Goal: Transaction & Acquisition: Book appointment/travel/reservation

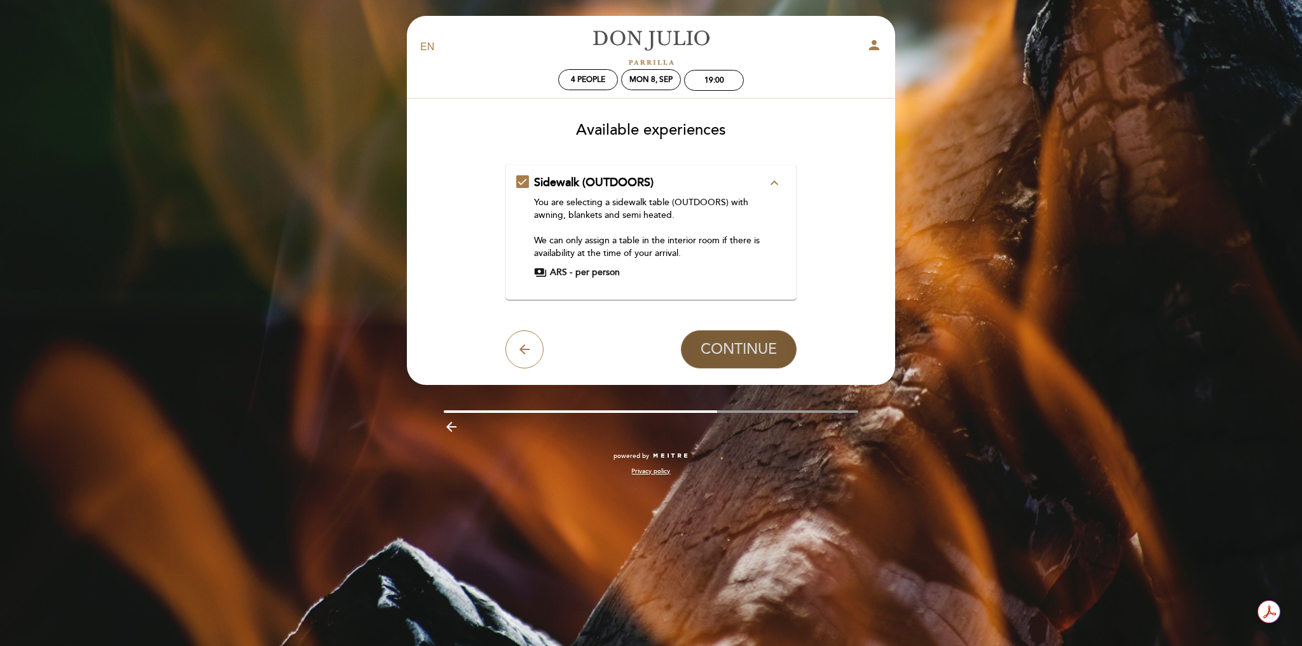
click at [729, 341] on span "CONTINUE" at bounding box center [738, 350] width 76 height 18
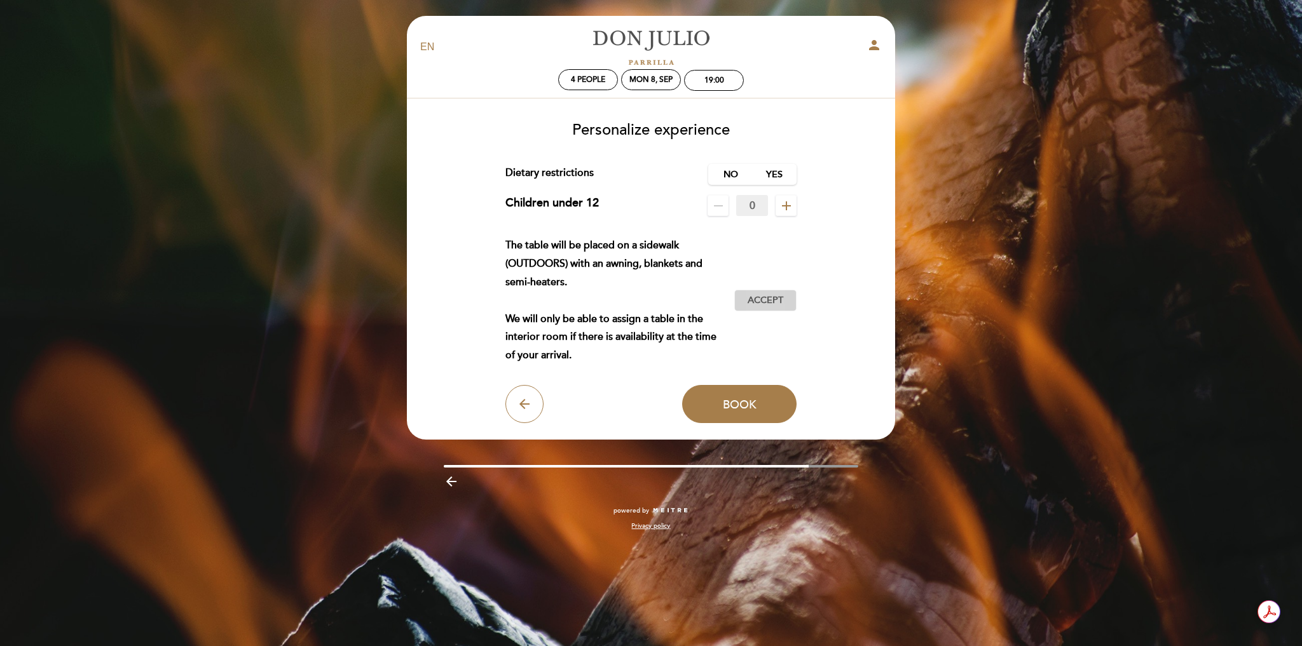
click at [761, 301] on span "Accept" at bounding box center [765, 300] width 36 height 13
click at [743, 401] on span "Book" at bounding box center [740, 404] width 34 height 14
click at [729, 173] on label "No" at bounding box center [730, 174] width 44 height 21
click at [737, 405] on span "Book" at bounding box center [740, 404] width 34 height 14
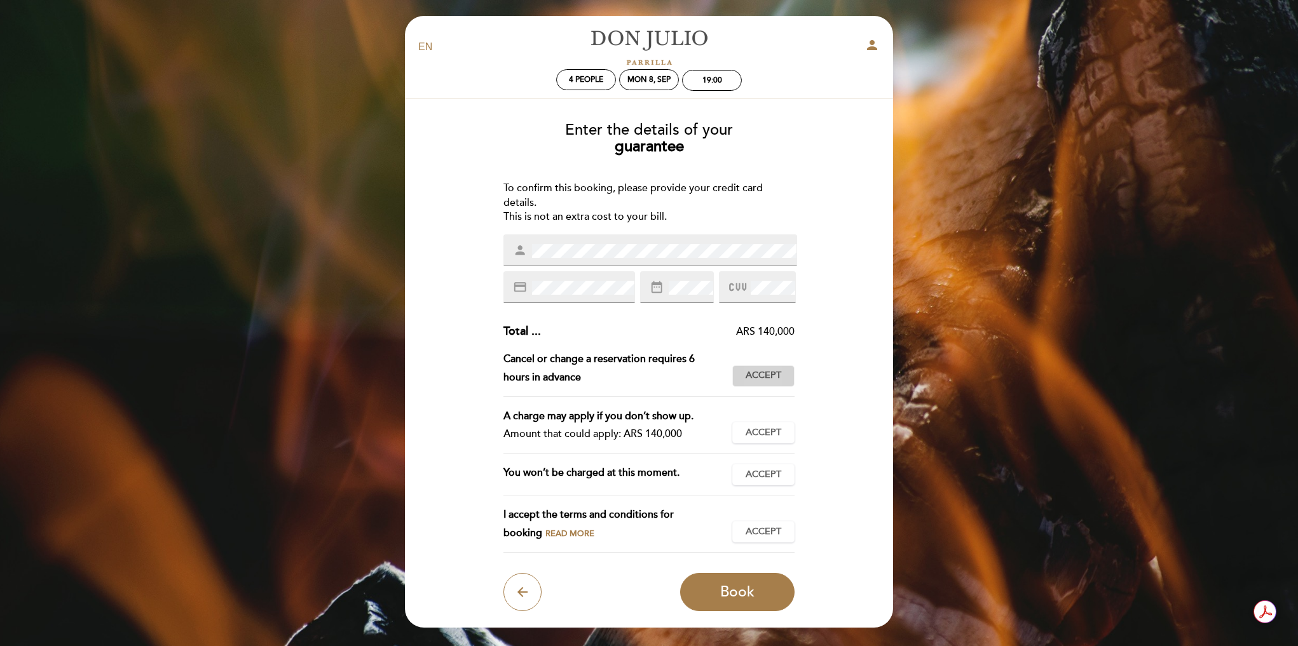
click at [765, 373] on span "Accept" at bounding box center [763, 375] width 36 height 13
click at [764, 430] on span "Accept" at bounding box center [763, 432] width 36 height 13
click at [758, 472] on span "Accept" at bounding box center [763, 474] width 36 height 13
click at [758, 526] on span "Accept" at bounding box center [763, 532] width 36 height 13
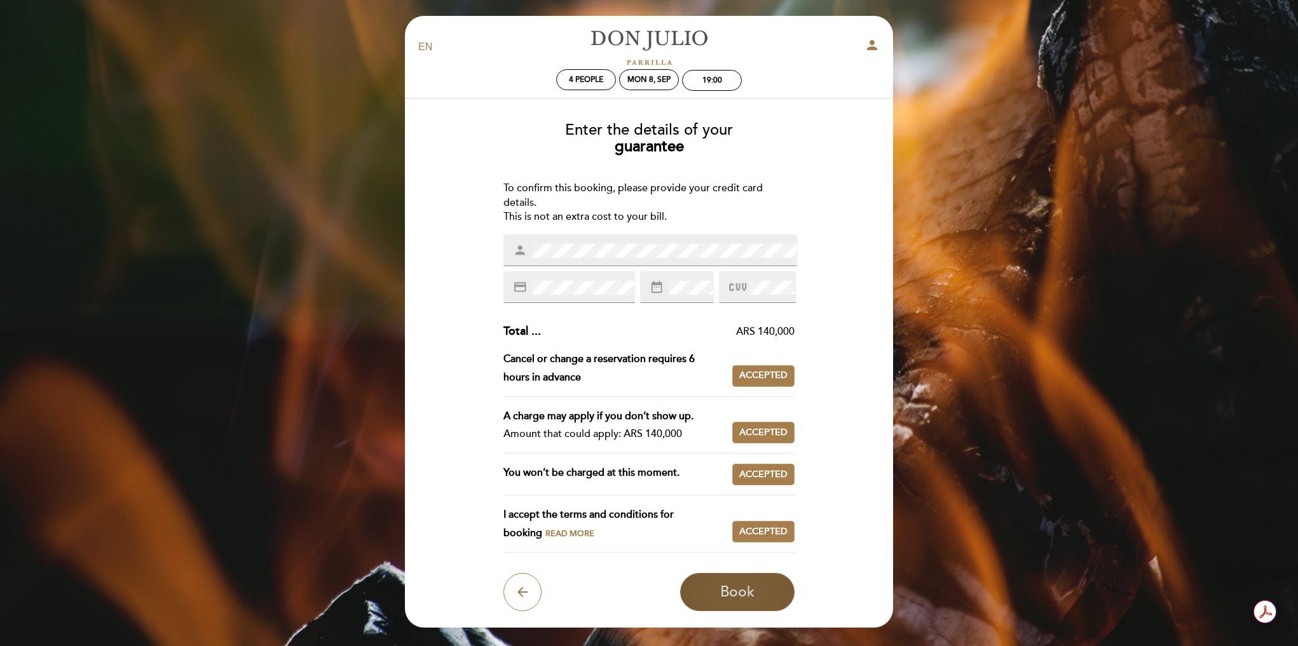
click at [729, 590] on span "Book" at bounding box center [737, 592] width 34 height 18
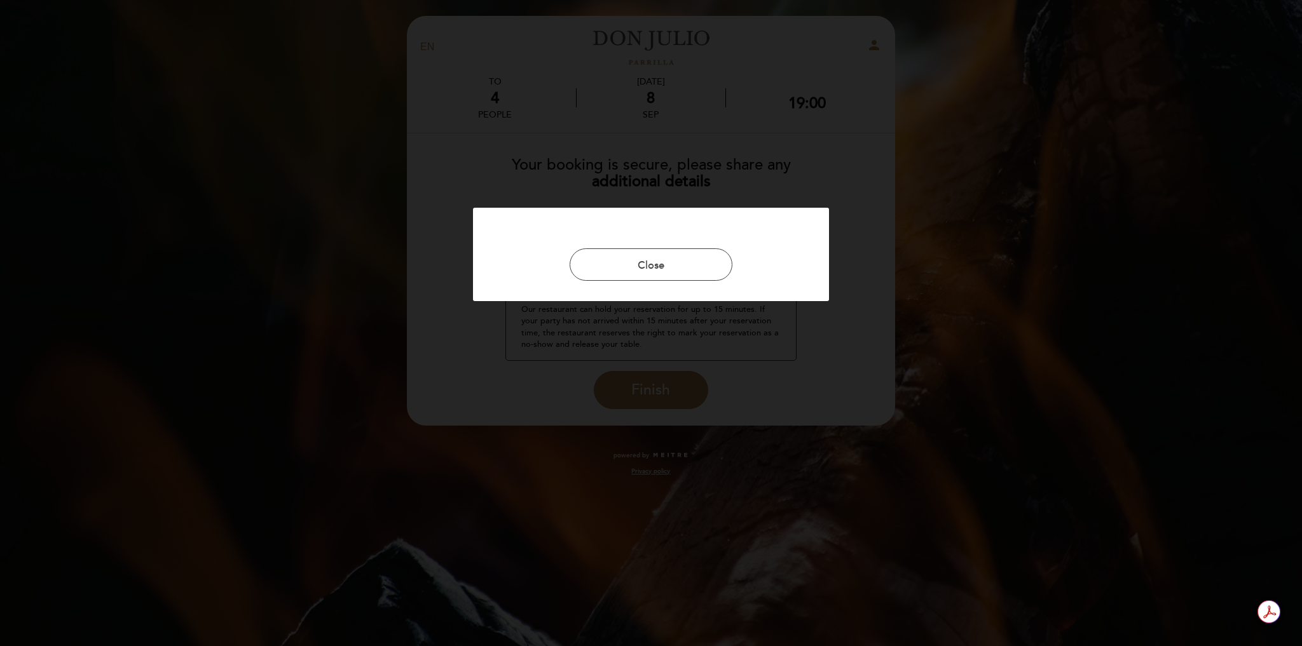
click at [671, 387] on div at bounding box center [651, 323] width 1302 height 646
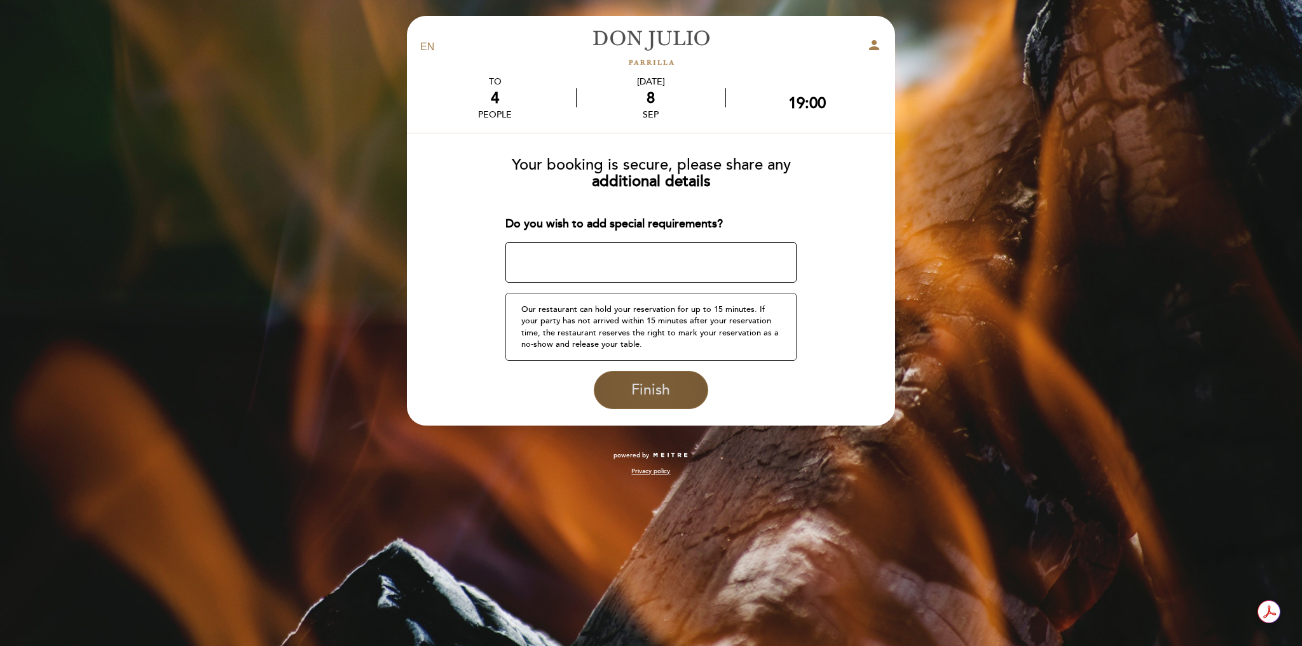
click at [657, 384] on span "Finish" at bounding box center [650, 390] width 39 height 18
